Goal: Transaction & Acquisition: Purchase product/service

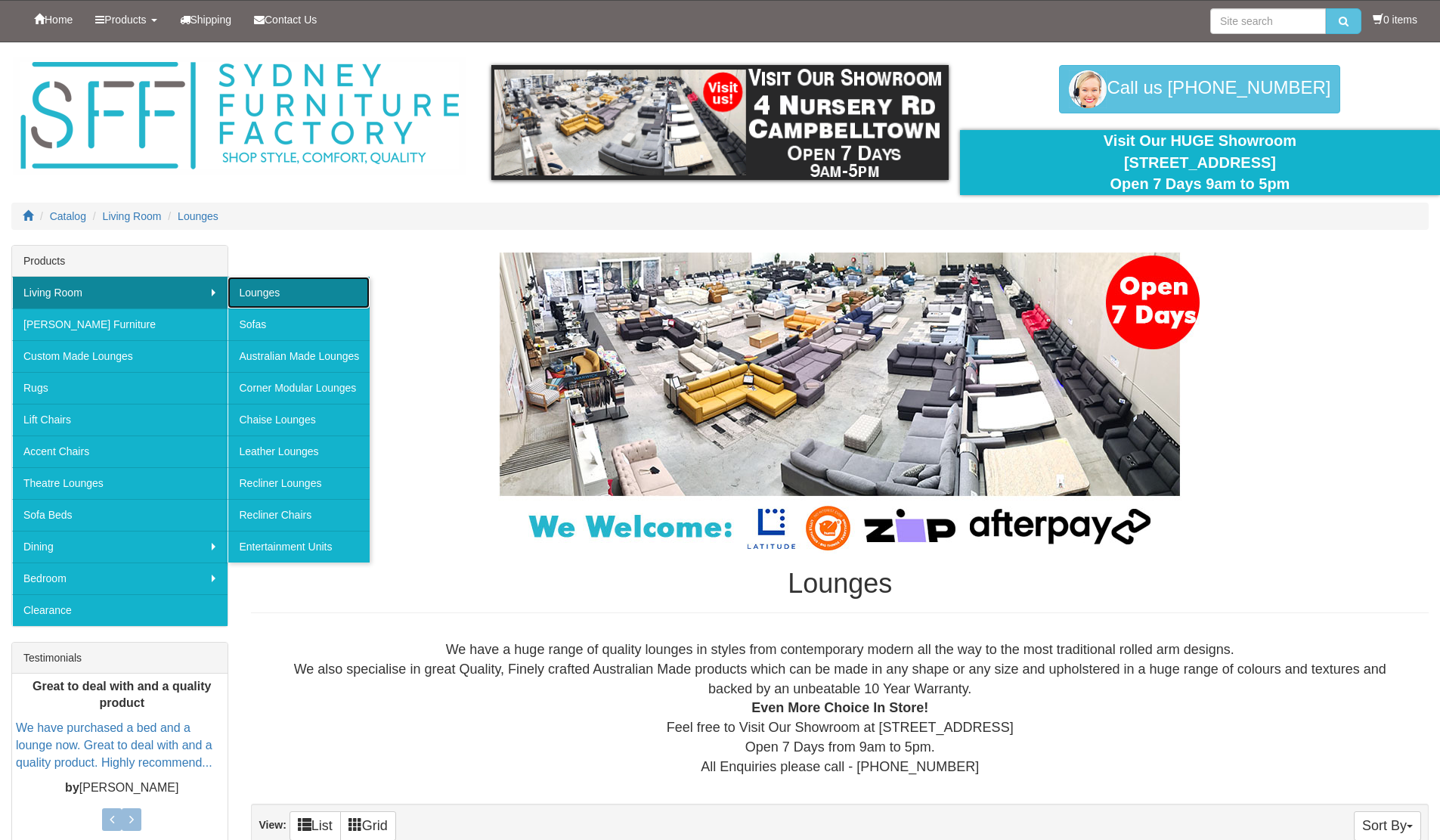
click at [278, 294] on link "Lounges" at bounding box center [298, 292] width 142 height 31
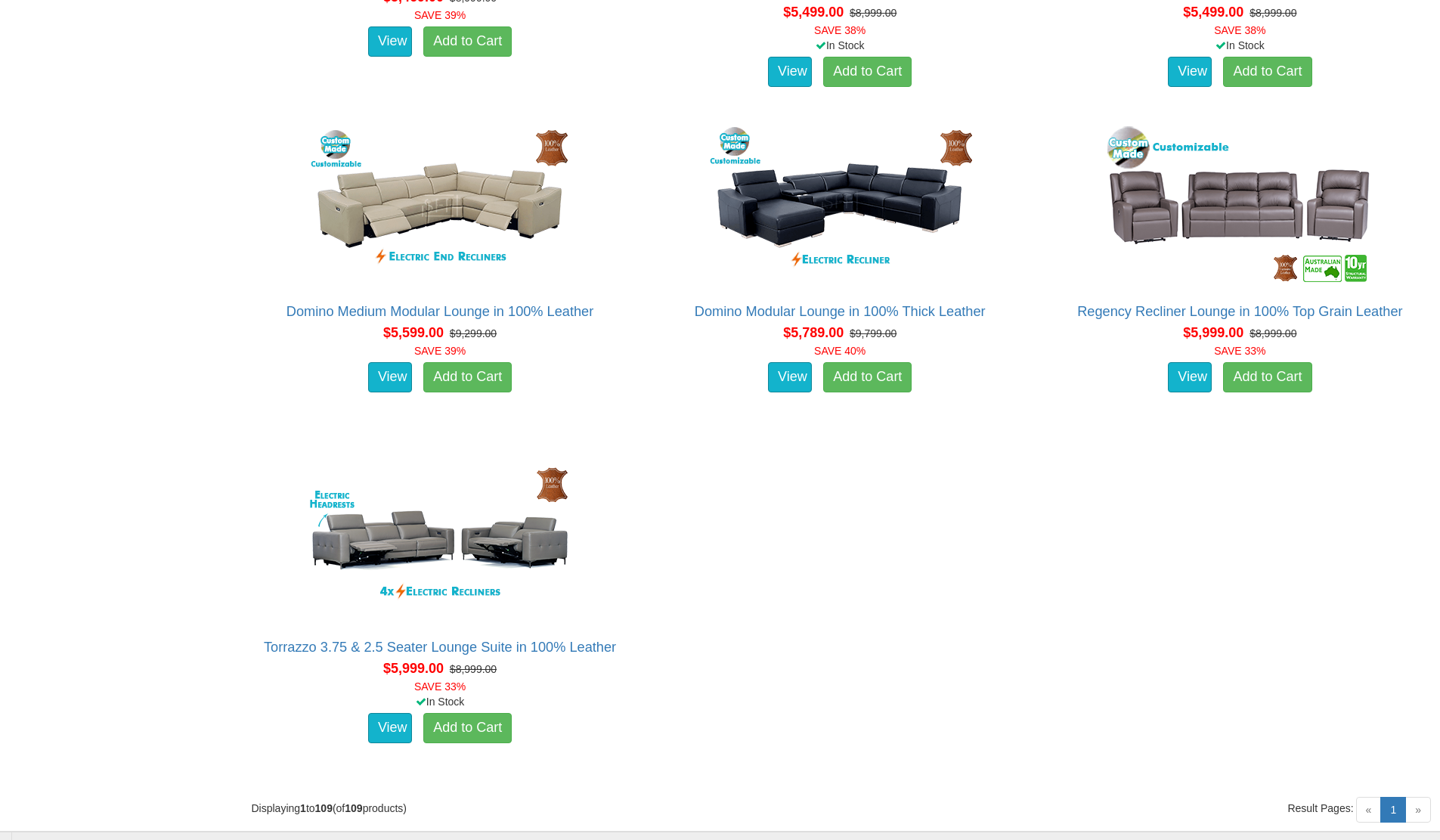
scroll to position [12622, 0]
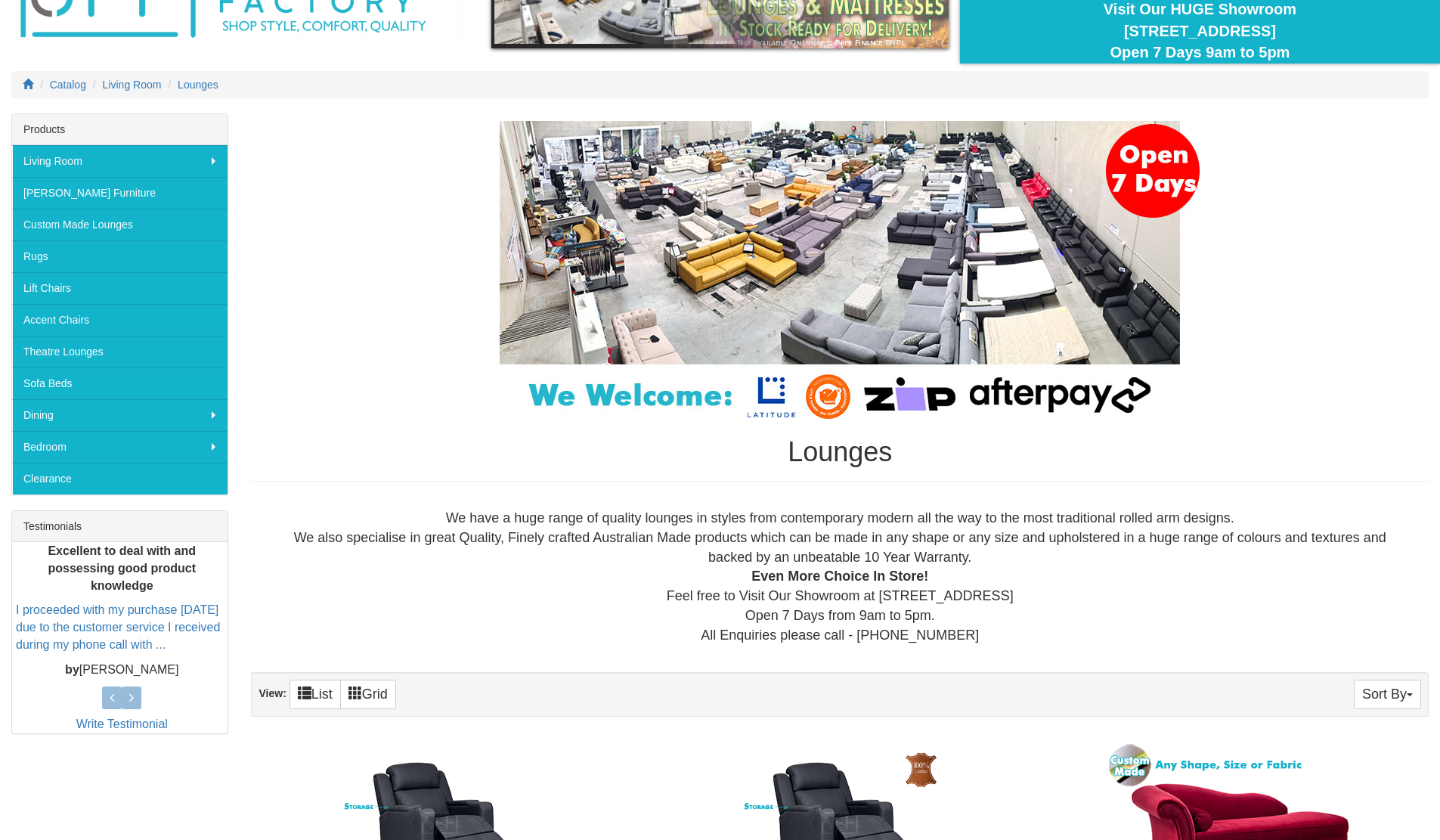
scroll to position [302, 0]
